Goal: Information Seeking & Learning: Learn about a topic

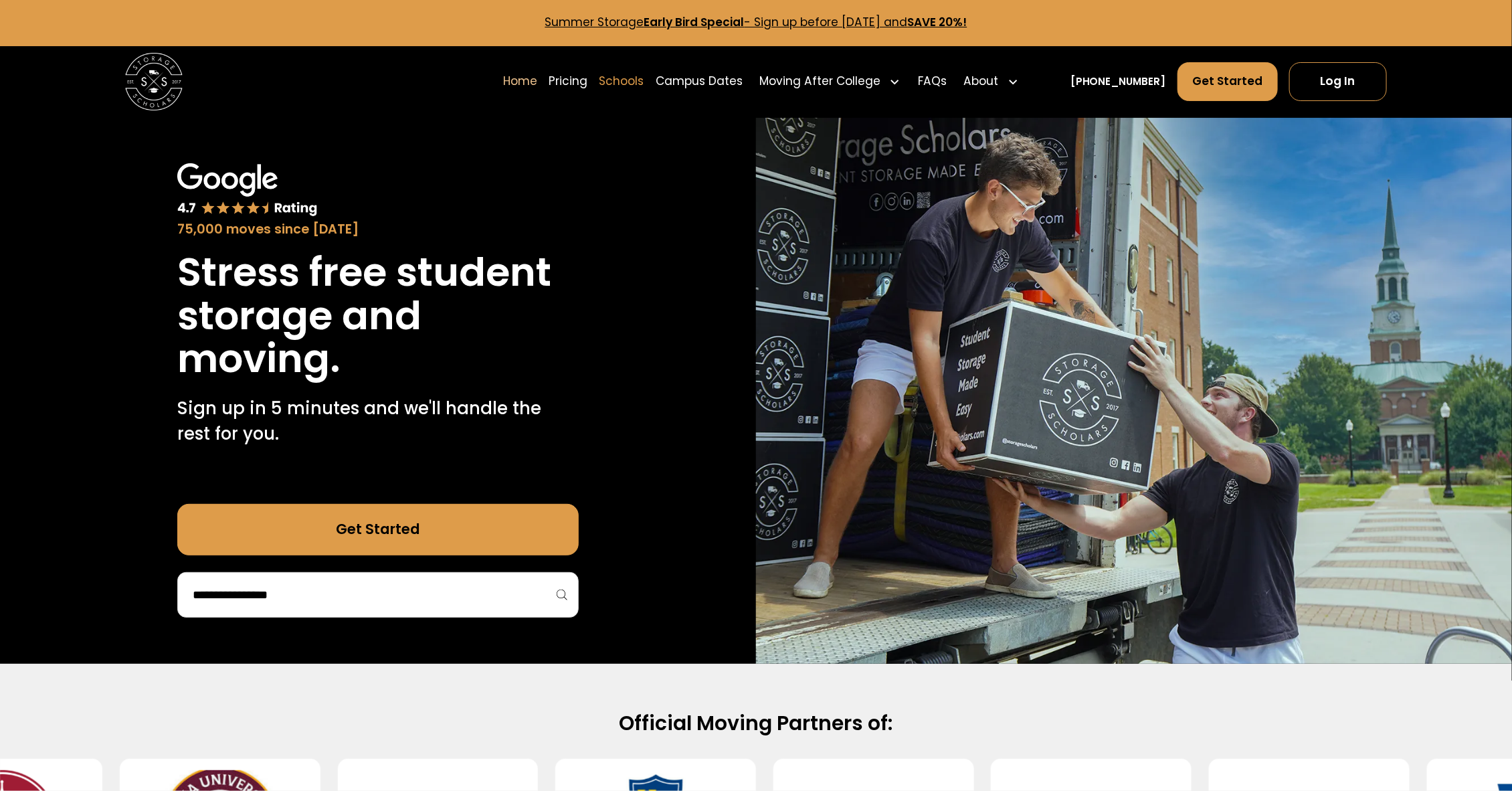
click at [644, 79] on link "Schools" at bounding box center [621, 81] width 44 height 40
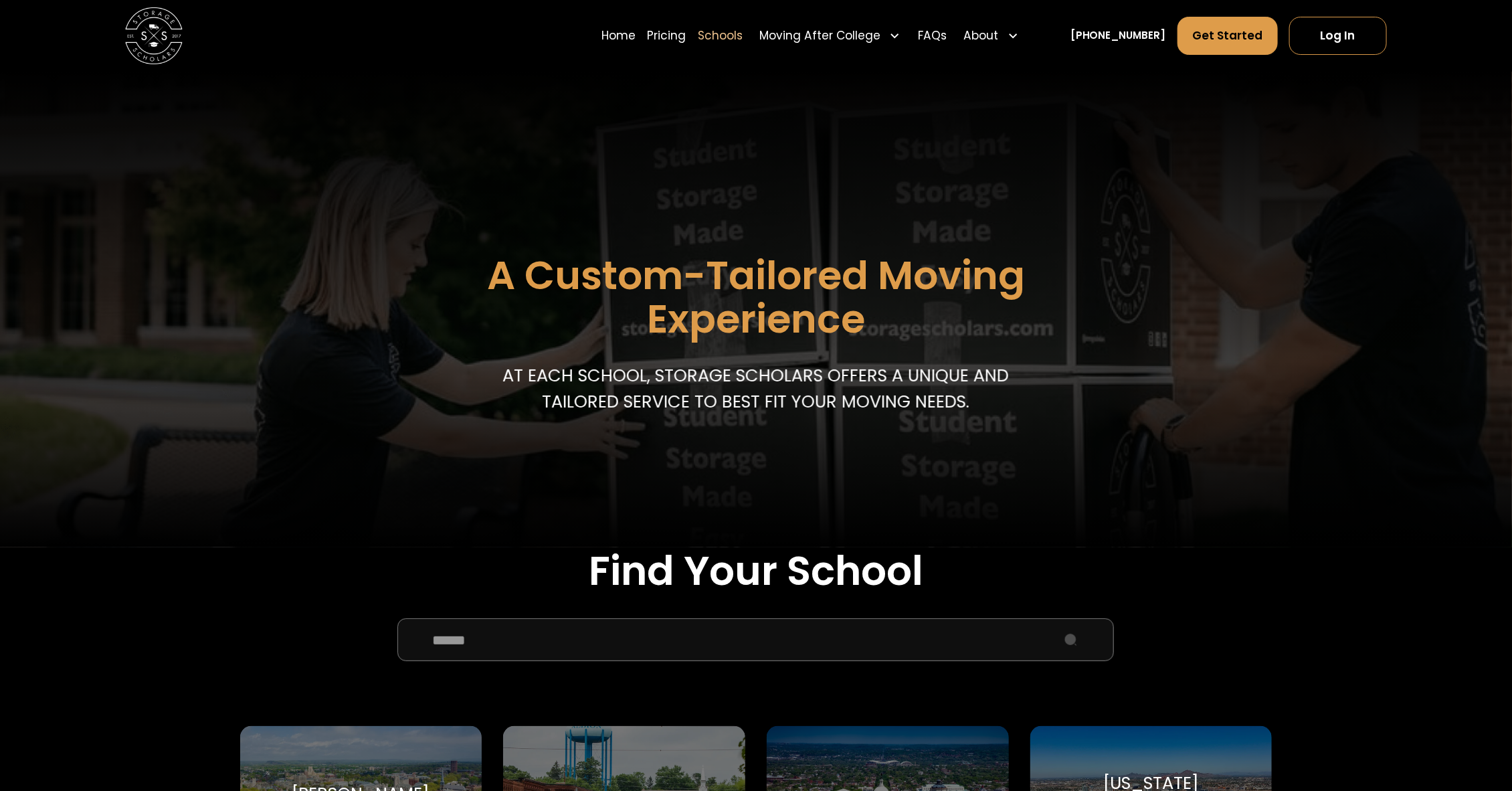
click at [656, 658] on input "School Select Form" at bounding box center [756, 639] width 716 height 43
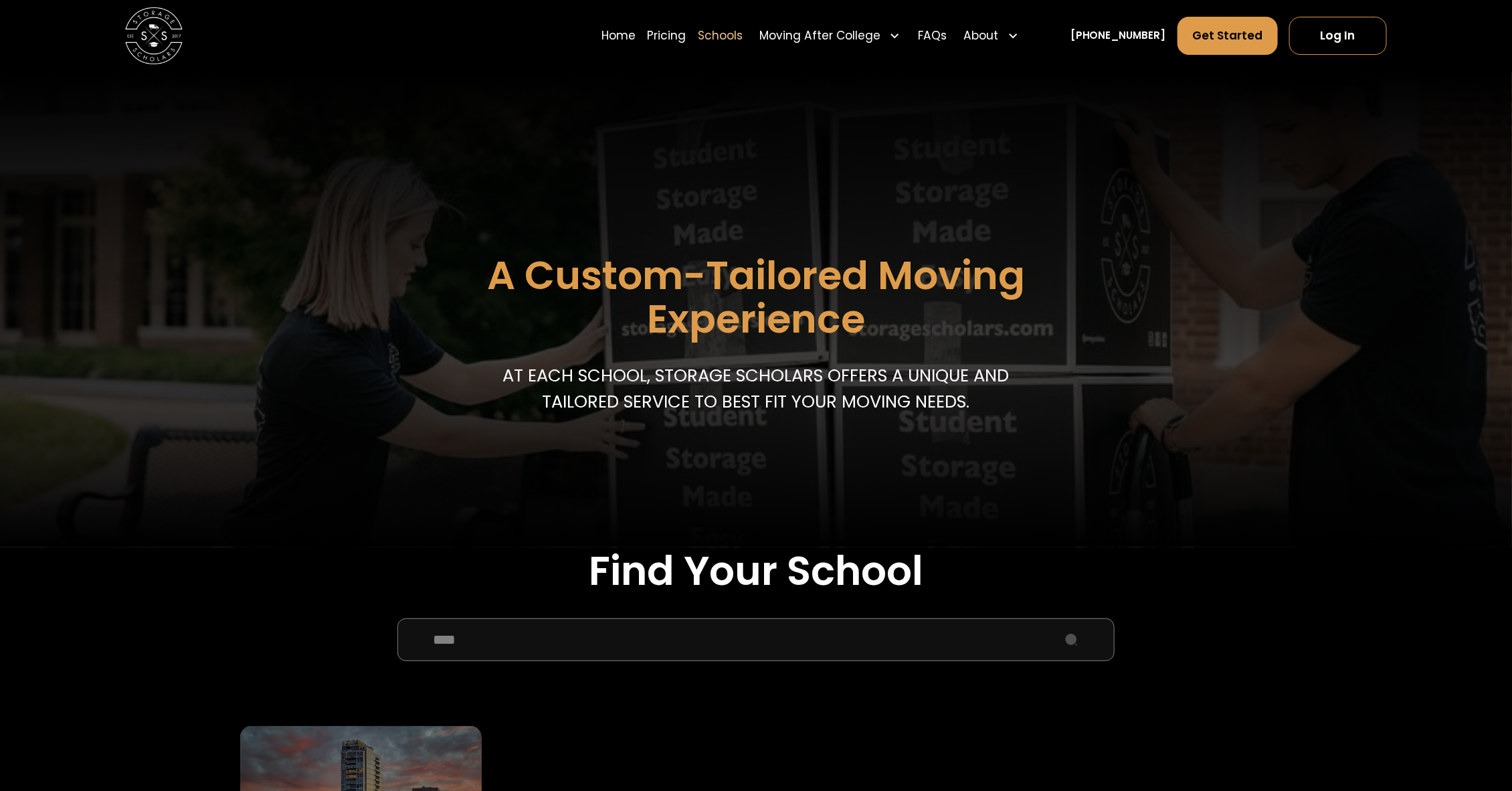
type input "****"
click at [344, 752] on div "Duke University Duke University" at bounding box center [361, 805] width 242 height 158
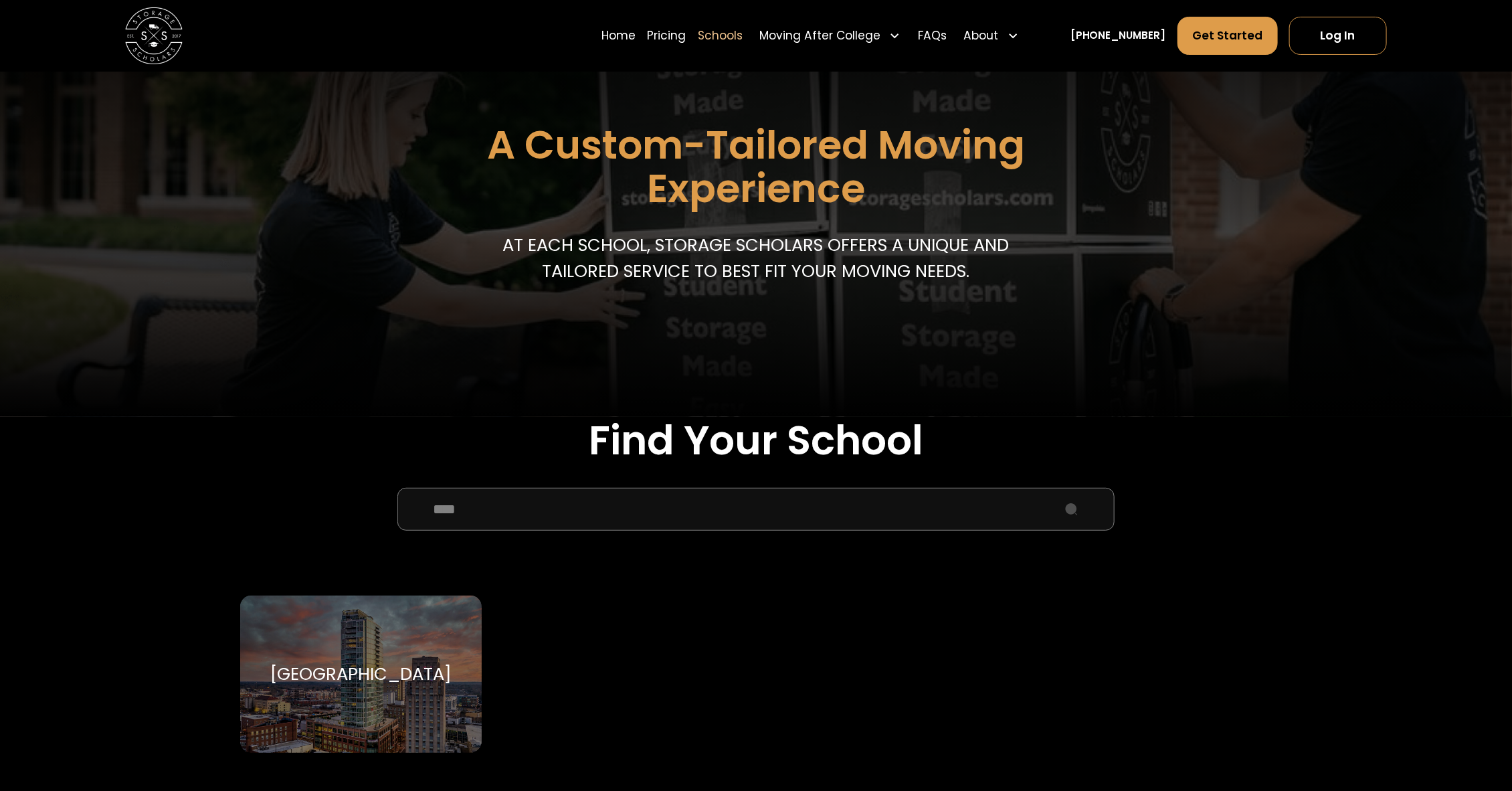
scroll to position [398, 0]
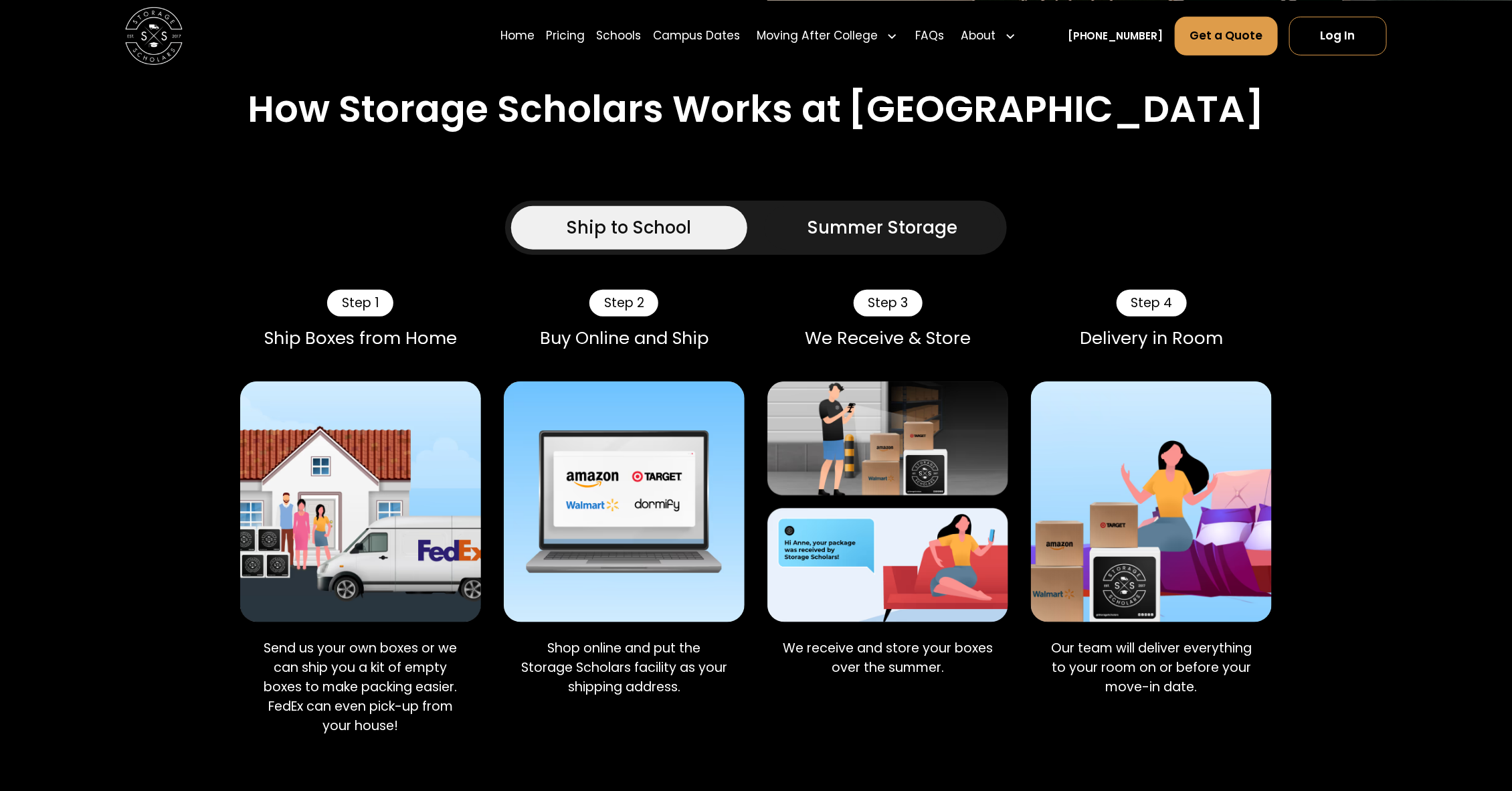
scroll to position [504, 0]
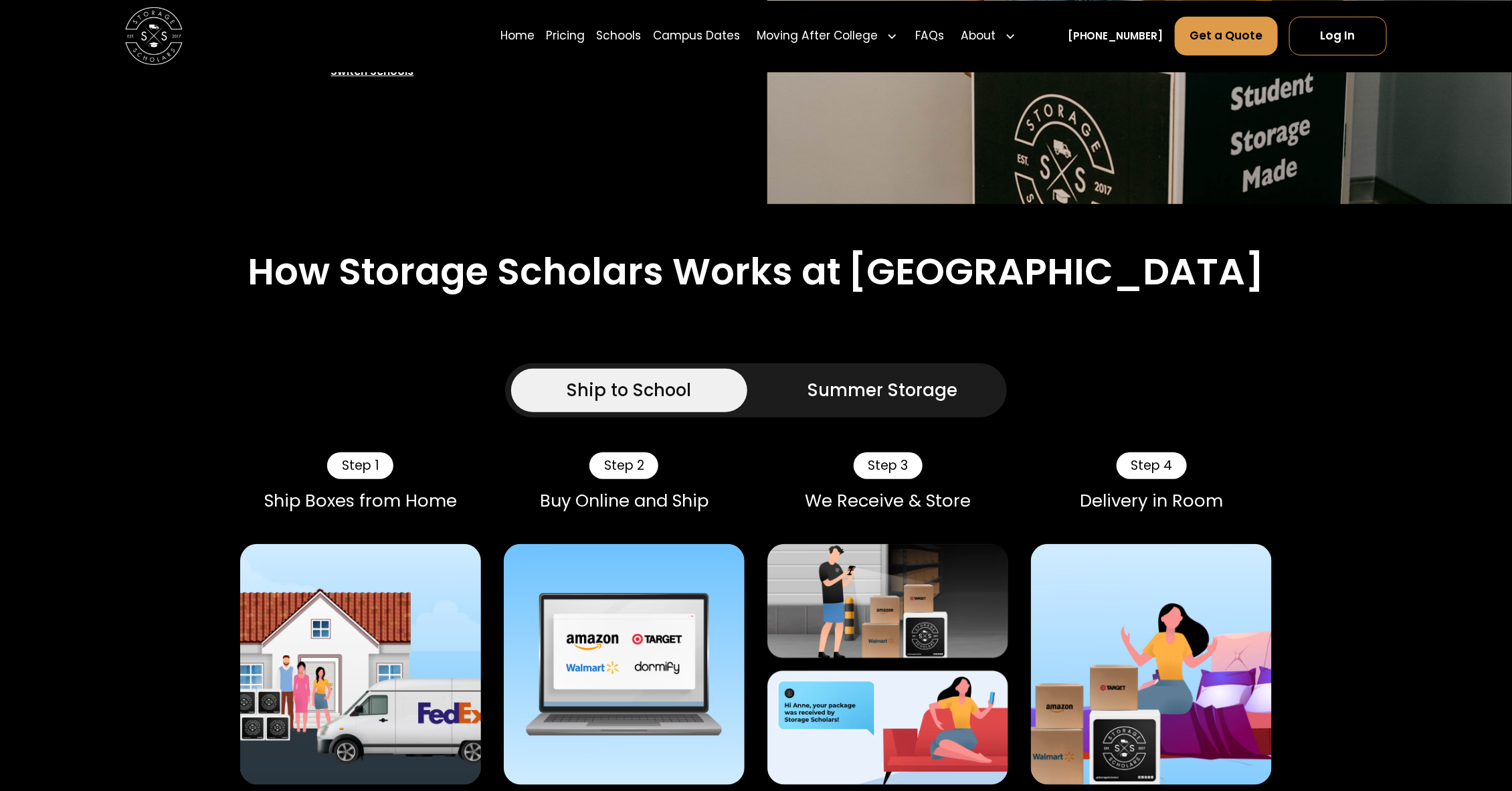
click at [875, 366] on div "Ship to School Summer Storage" at bounding box center [756, 390] width 502 height 54
click at [891, 397] on div "Summer Storage" at bounding box center [883, 390] width 150 height 26
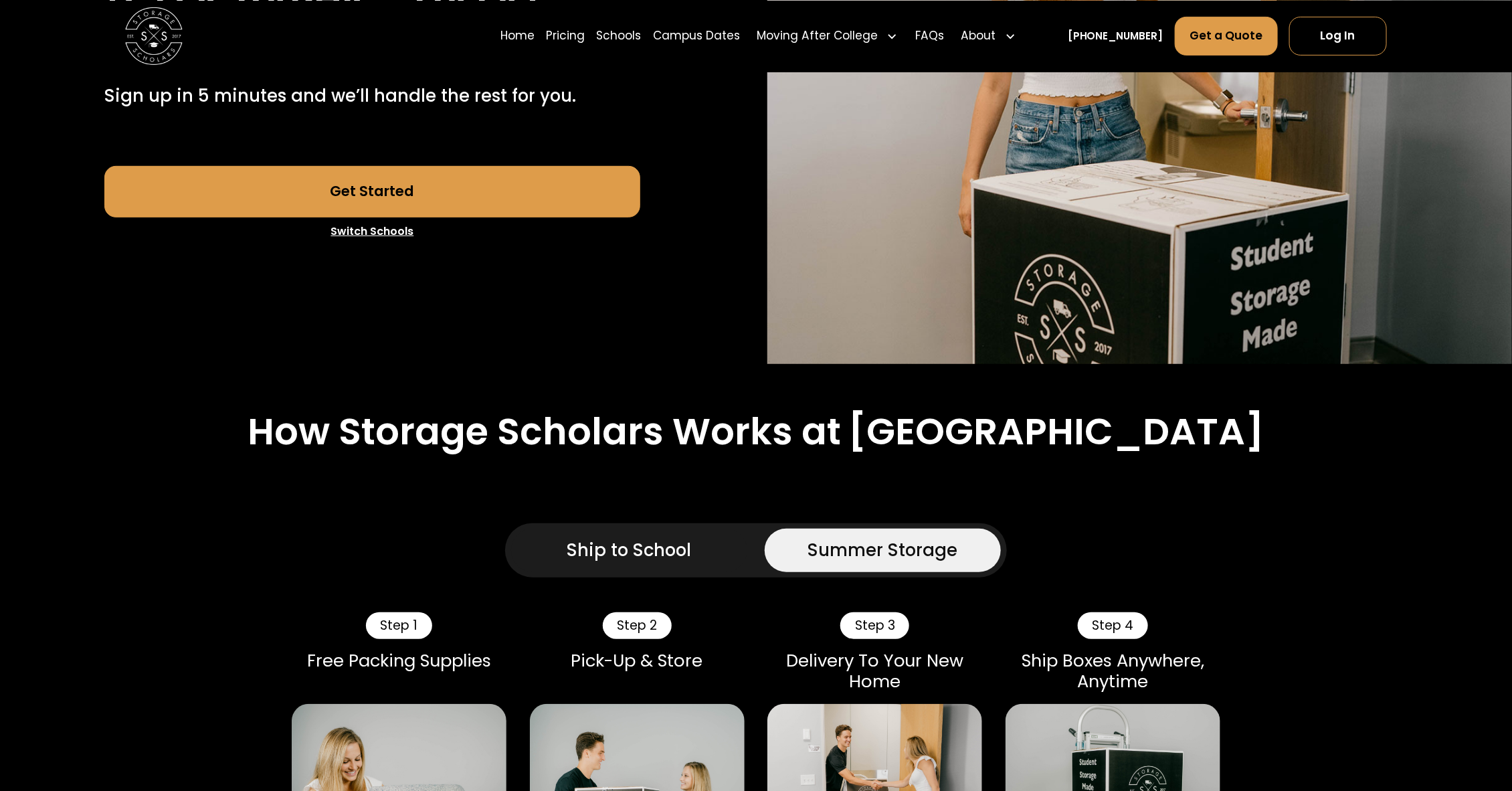
scroll to position [0, 0]
